Goal: Information Seeking & Learning: Learn about a topic

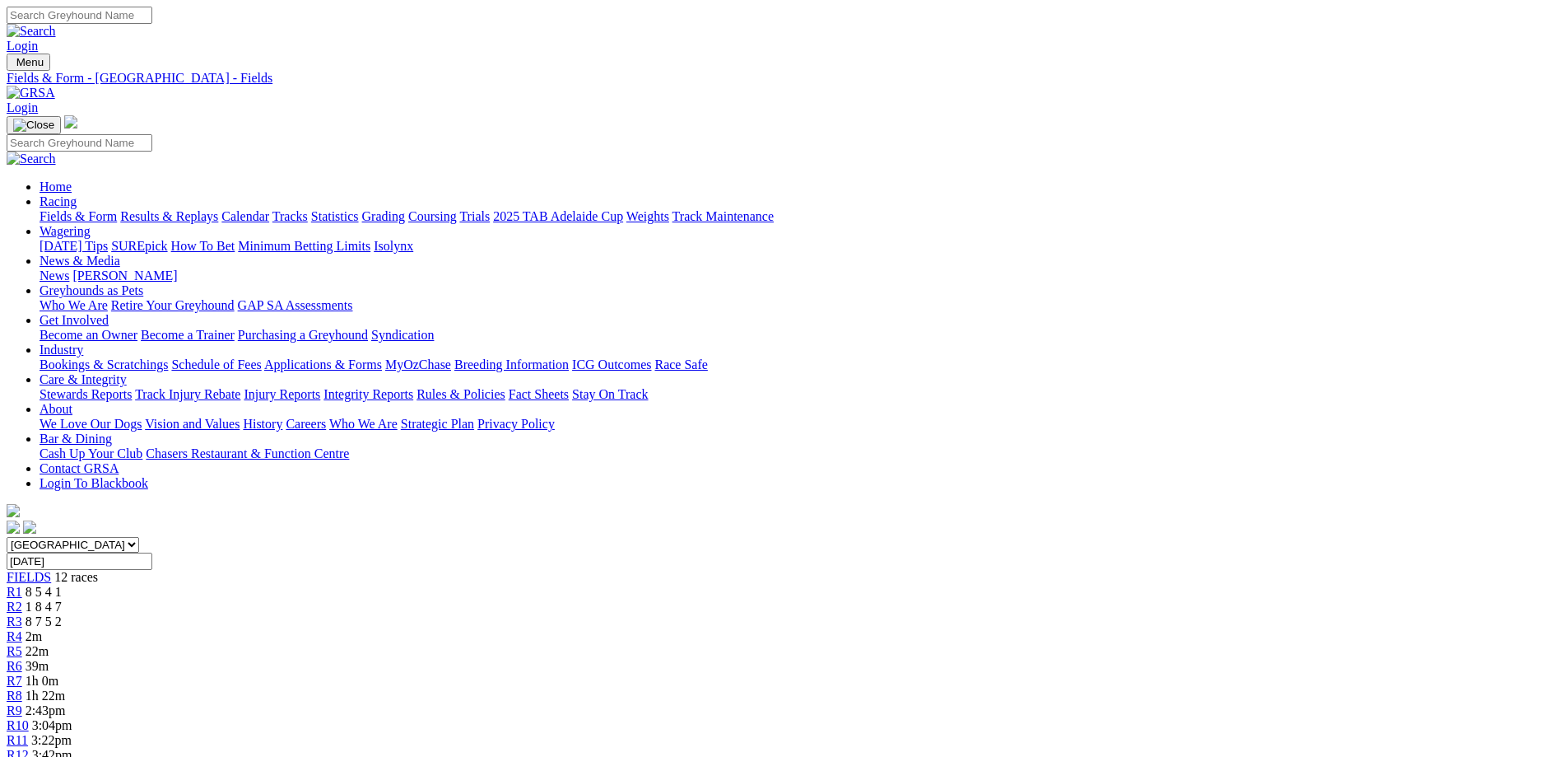
click at [22, 629] on link "R4" at bounding box center [14, 635] width 16 height 14
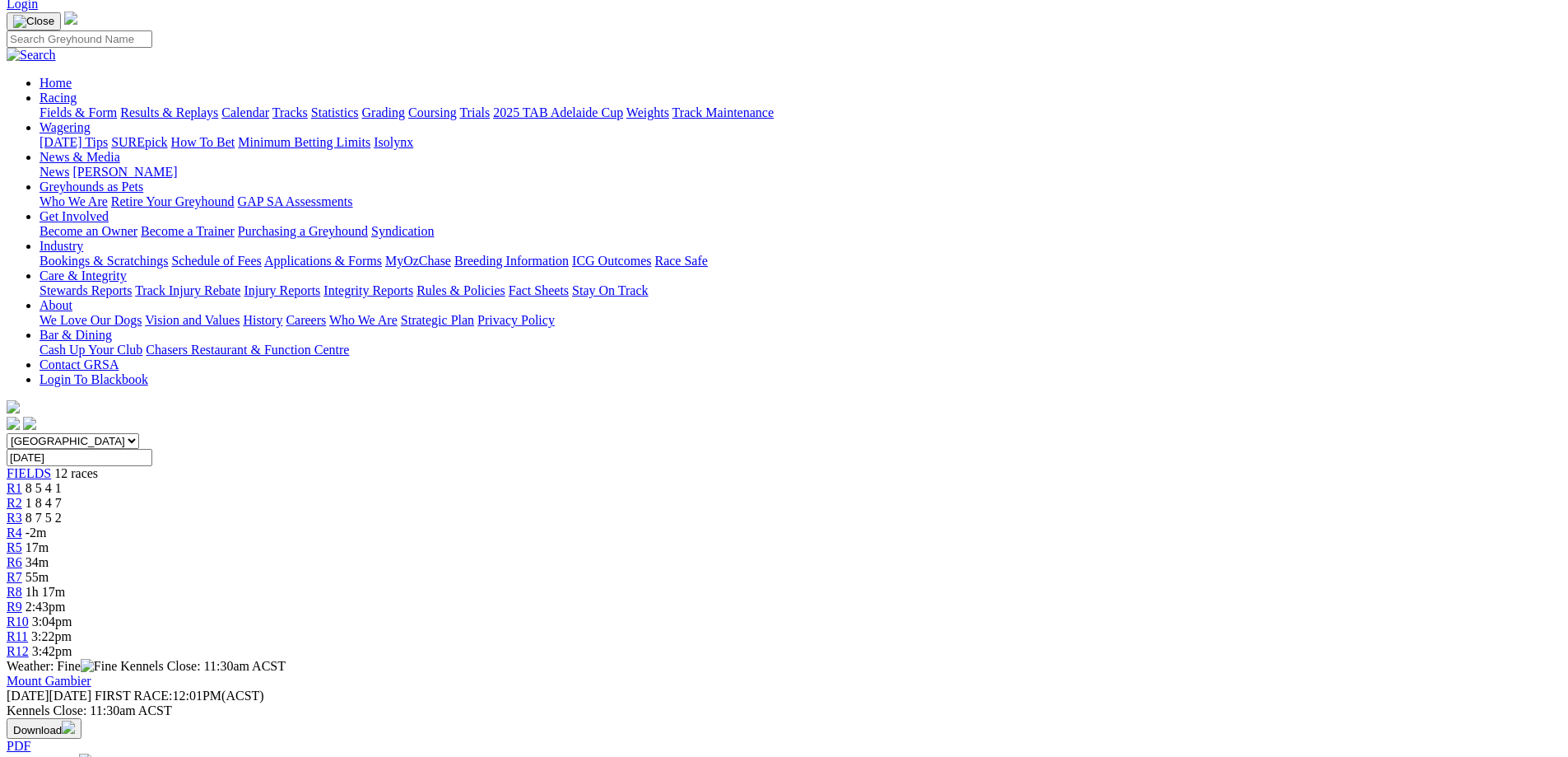
scroll to position [164, 0]
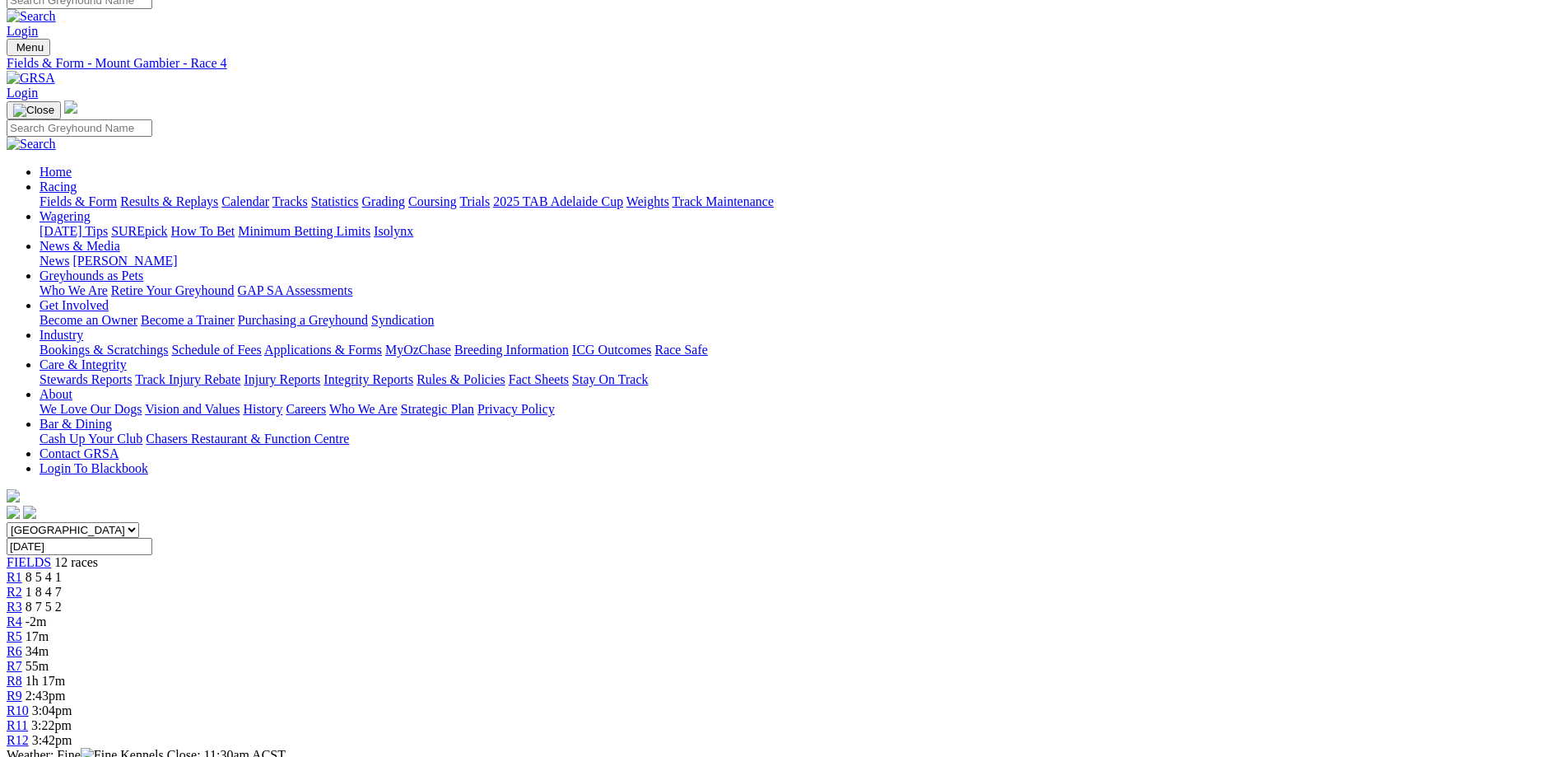
scroll to position [0, 0]
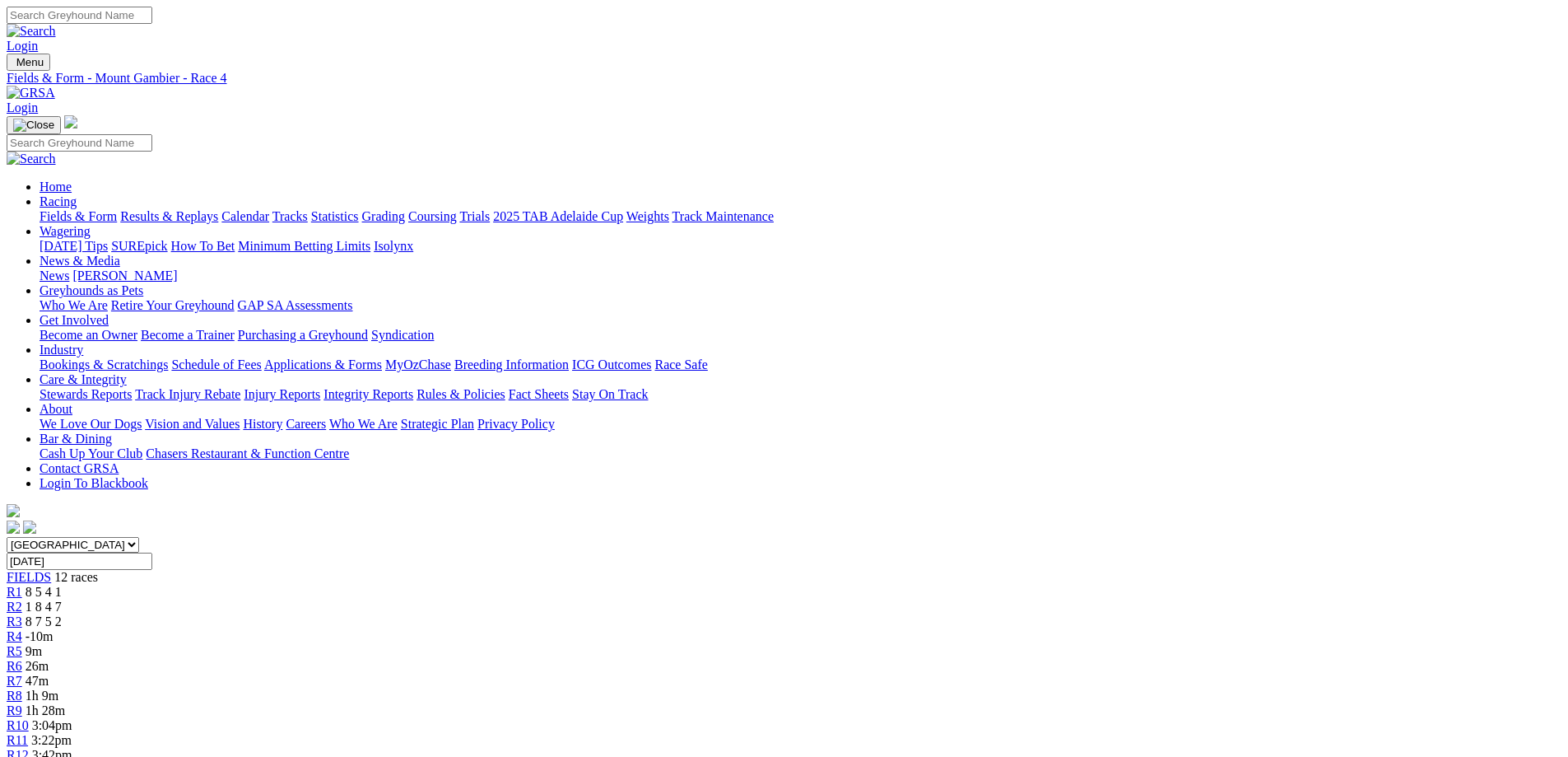
click at [545, 614] on div "R3 8 7 5 2" at bounding box center [784, 622] width 1555 height 15
click at [54, 629] on span "-10m" at bounding box center [39, 635] width 28 height 14
click at [22, 614] on link "R3" at bounding box center [14, 621] width 16 height 14
click at [62, 599] on span "1 8 4 7" at bounding box center [43, 606] width 36 height 14
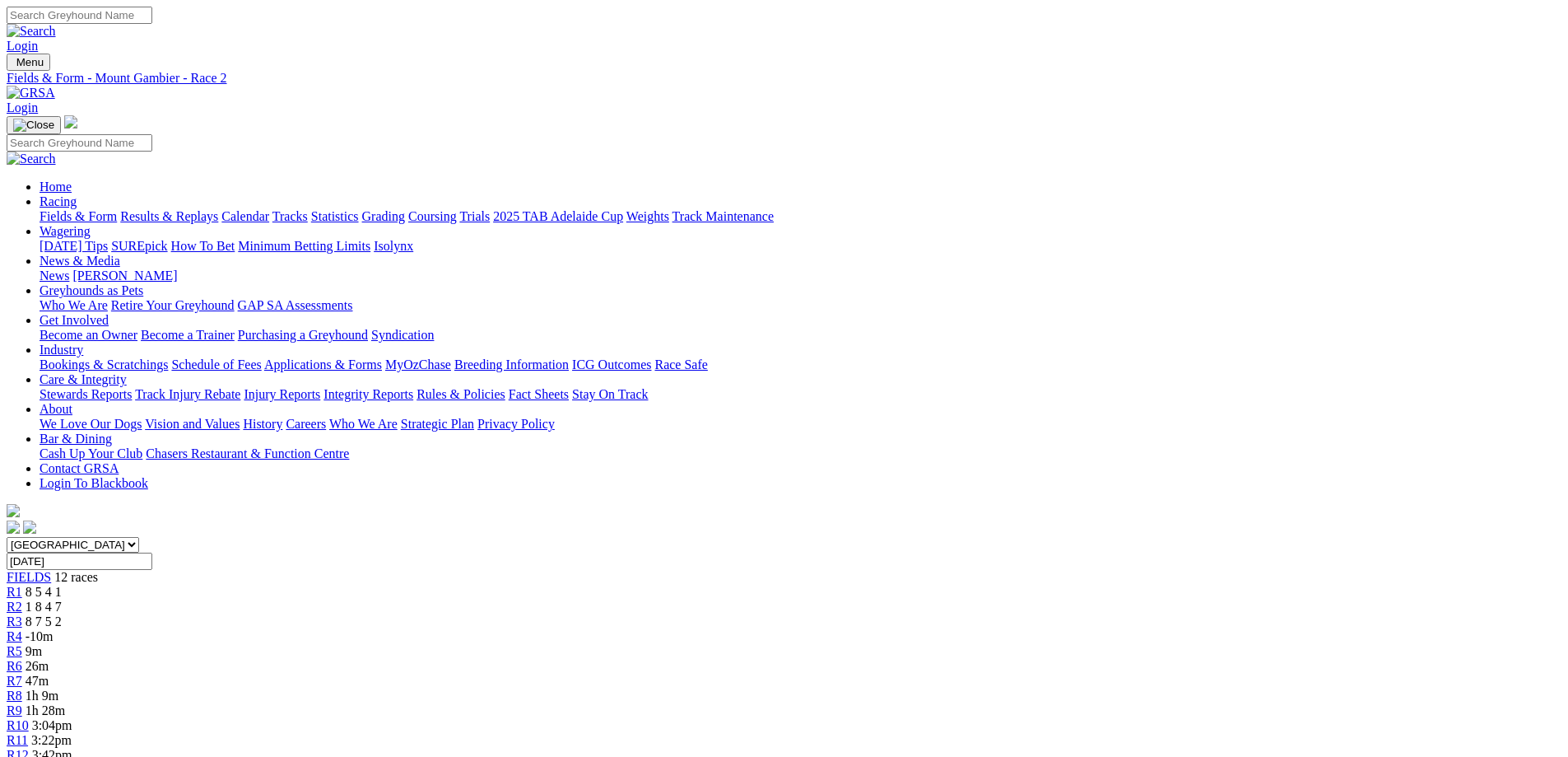
click at [552, 614] on div "R3 8 7 5 2" at bounding box center [784, 622] width 1555 height 15
click at [51, 570] on span "FIELDS" at bounding box center [29, 577] width 44 height 14
click at [62, 629] on span "8 2 5 7" at bounding box center [43, 635] width 36 height 14
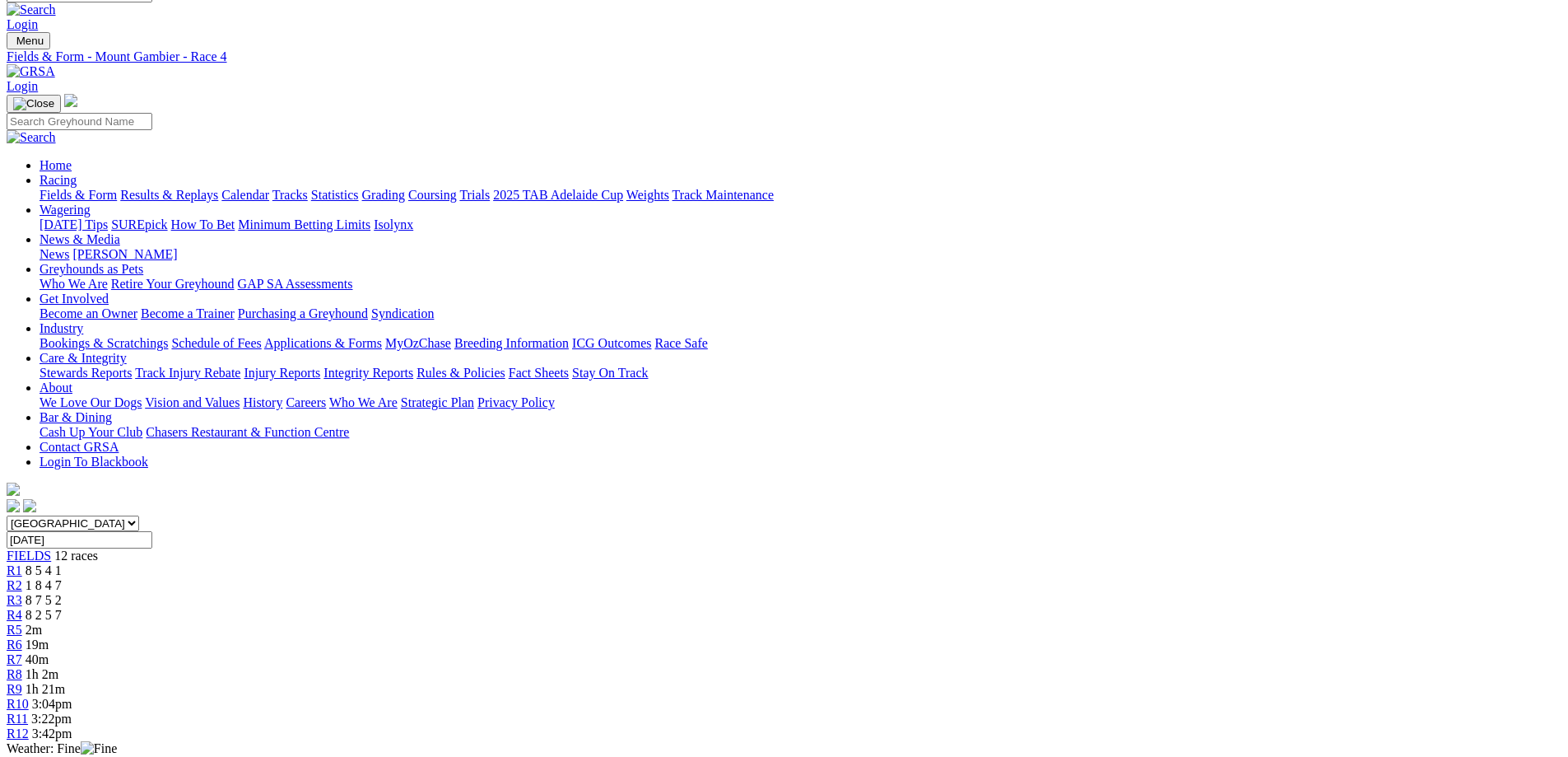
scroll to position [0, 0]
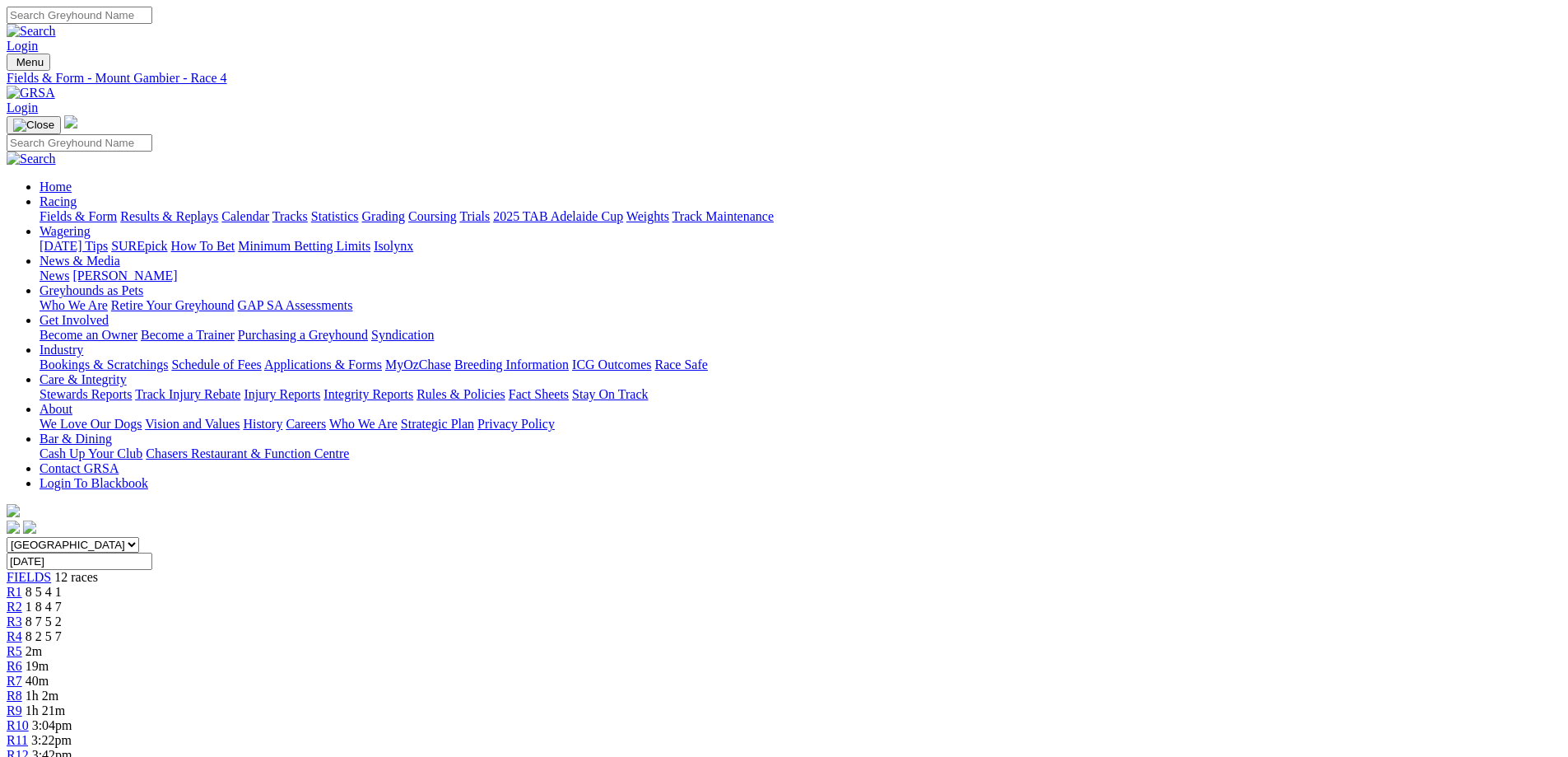
click at [419, 585] on div "R1 8 5 4 1" at bounding box center [784, 593] width 1555 height 15
click at [62, 599] on span "1 8 4 7" at bounding box center [43, 606] width 36 height 14
click at [22, 614] on link "R3" at bounding box center [14, 621] width 16 height 14
click at [62, 629] on span "8 2 5 7" at bounding box center [43, 635] width 36 height 14
click at [22, 614] on link "R3" at bounding box center [14, 621] width 16 height 14
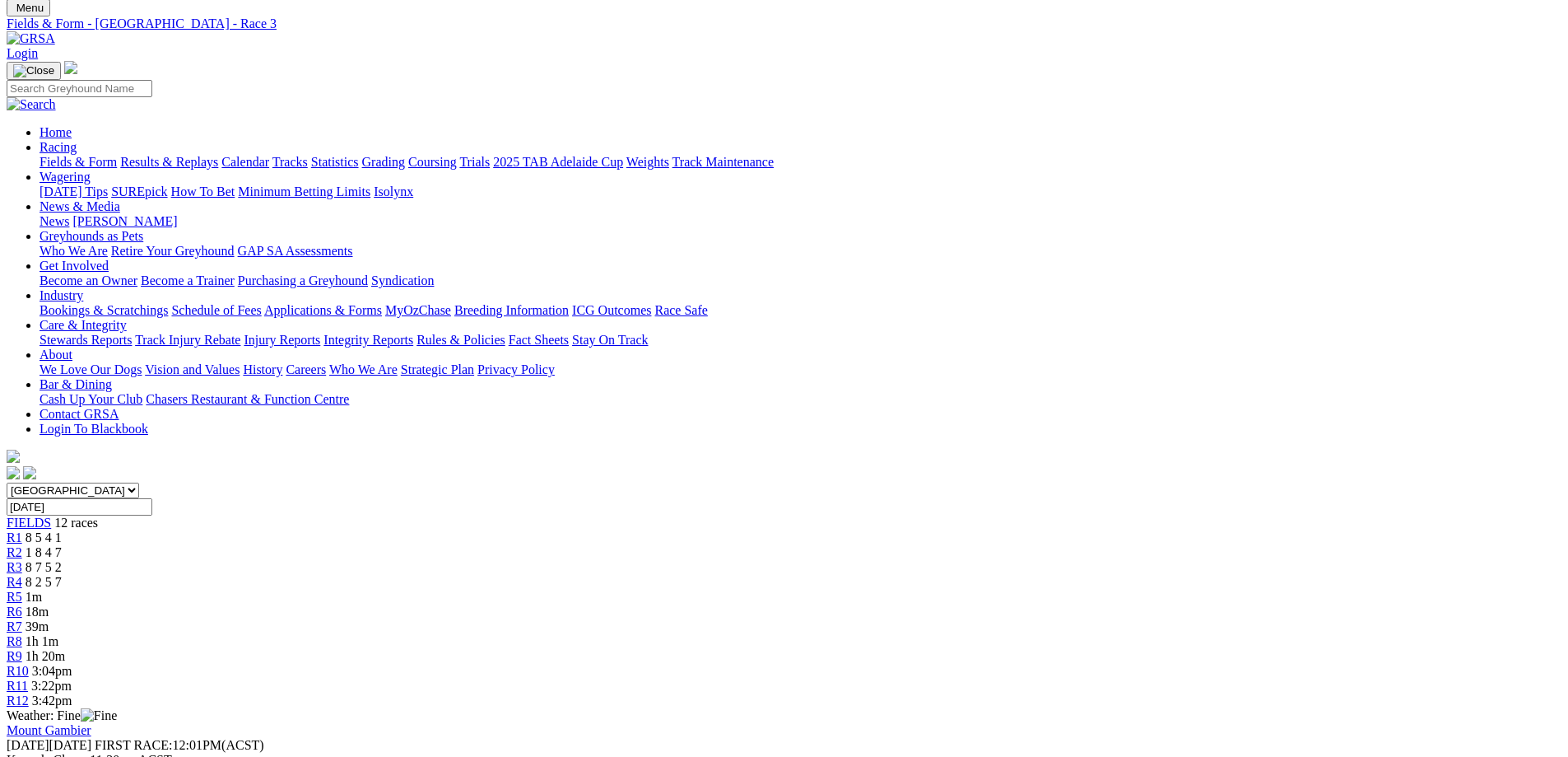
scroll to position [82, 0]
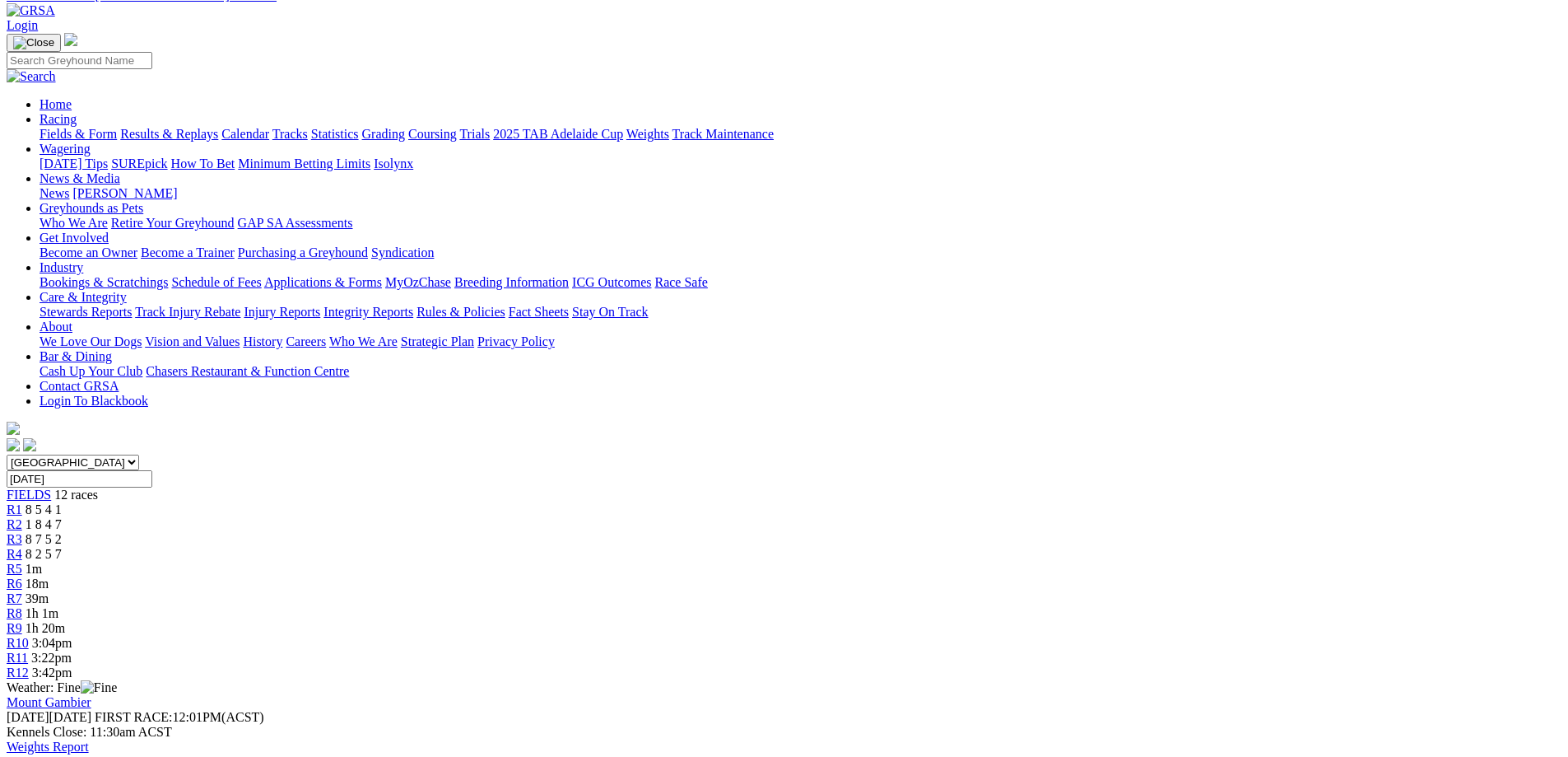
click at [22, 561] on link "R5" at bounding box center [14, 568] width 16 height 14
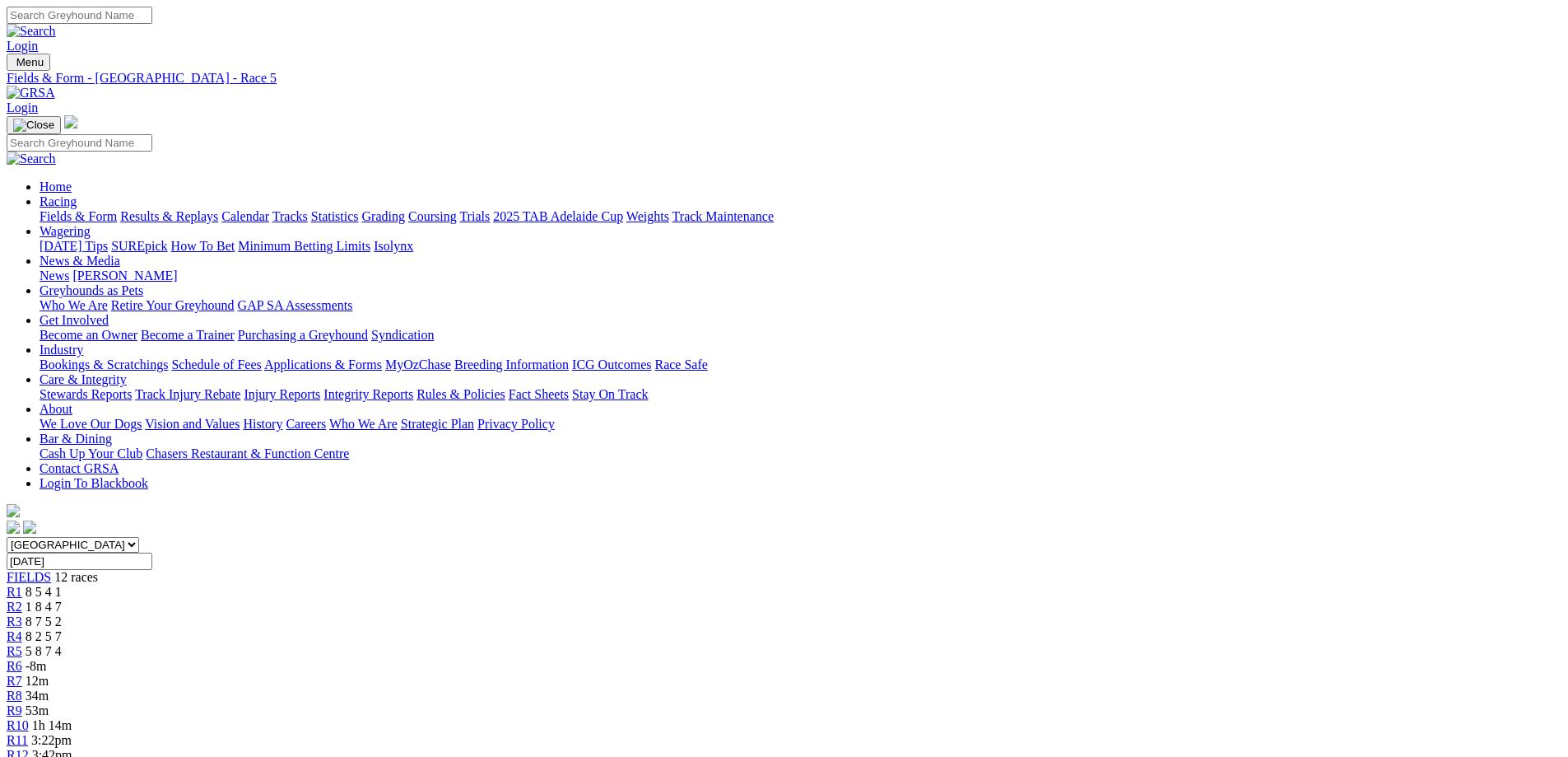
click at [804, 659] on div "R6 -8m" at bounding box center [784, 666] width 1555 height 15
